Goal: Task Accomplishment & Management: Use online tool/utility

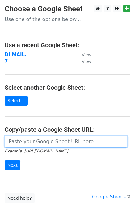
click at [27, 141] on input "url" at bounding box center [66, 142] width 123 height 12
paste input "https://docs.google.com/spreadsheets/d/1eRmrQqZAATDMpKLUJgC9iM_T-zzBUaavHSYVpGu…"
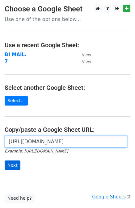
type input "https://docs.google.com/spreadsheets/d/1eRmrQqZAATDMpKLUJgC9iM_T-zzBUaavHSYVpGu…"
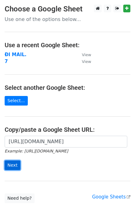
scroll to position [0, 0]
click at [14, 165] on input "Next" at bounding box center [13, 165] width 16 height 10
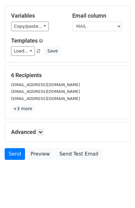
scroll to position [31, 0]
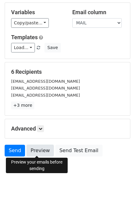
click at [38, 152] on link "Preview" at bounding box center [40, 151] width 27 height 12
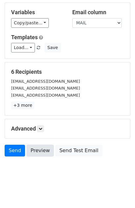
click at [38, 152] on link "Preview" at bounding box center [40, 151] width 27 height 12
click at [34, 152] on link "Preview" at bounding box center [40, 151] width 27 height 12
click at [35, 152] on link "Preview" at bounding box center [40, 151] width 27 height 12
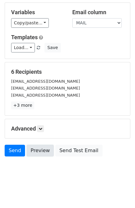
click at [35, 152] on link "Preview" at bounding box center [40, 151] width 27 height 12
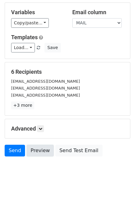
click at [35, 152] on link "Preview" at bounding box center [40, 151] width 27 height 12
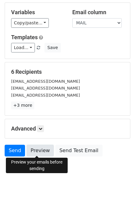
click at [31, 150] on link "Preview" at bounding box center [40, 151] width 27 height 12
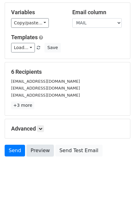
click at [32, 150] on link "Preview" at bounding box center [40, 151] width 27 height 12
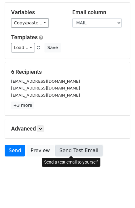
click at [75, 153] on link "Send Test Email" at bounding box center [78, 151] width 47 height 12
click at [65, 154] on link "Send Test Email" at bounding box center [78, 151] width 47 height 12
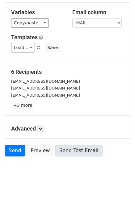
click at [66, 153] on link "Send Test Email" at bounding box center [78, 151] width 47 height 12
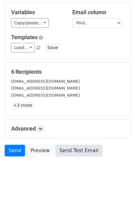
click at [66, 153] on link "Send Test Email" at bounding box center [78, 151] width 47 height 12
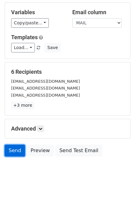
click at [10, 148] on link "Send" at bounding box center [15, 151] width 20 height 12
click at [11, 150] on link "Send" at bounding box center [15, 151] width 20 height 12
click at [10, 150] on link "Send" at bounding box center [15, 151] width 20 height 12
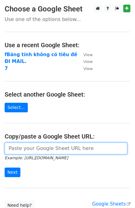
click at [42, 149] on input "url" at bounding box center [66, 149] width 123 height 12
paste input "https://docs.google.com/spreadsheets/d/1eRmrQqZAATDMpKLUJgC9iM_T-zzBUaavHSYVpGu…"
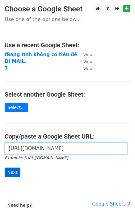
type input "https://docs.google.com/spreadsheets/d/1eRmrQqZAATDMpKLUJgC9iM_T-zzBUaavHSYVpGu…"
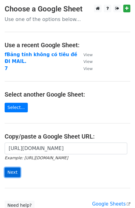
scroll to position [0, 0]
click at [15, 175] on input "Next" at bounding box center [13, 173] width 16 height 10
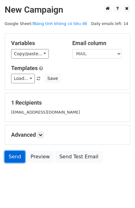
click at [13, 158] on link "Send" at bounding box center [15, 157] width 20 height 12
